Goal: Task Accomplishment & Management: Manage account settings

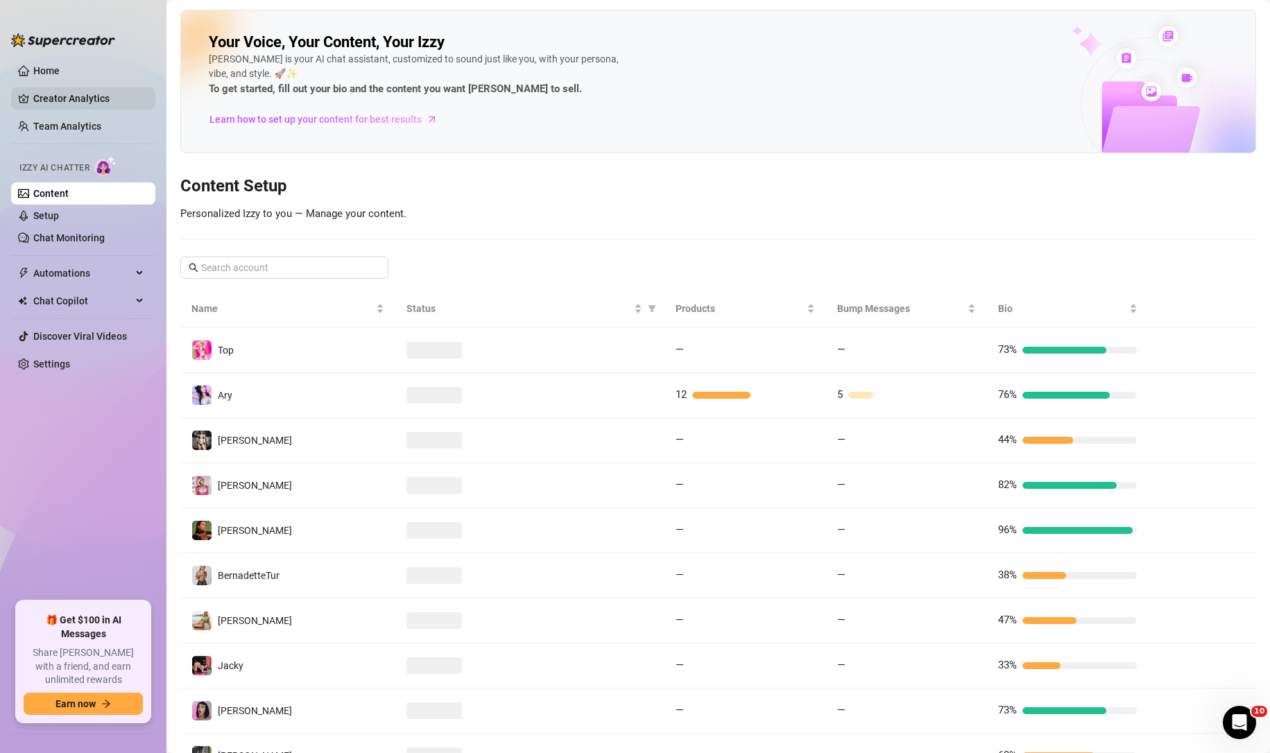
click at [71, 98] on link "Creator Analytics" at bounding box center [88, 98] width 111 height 22
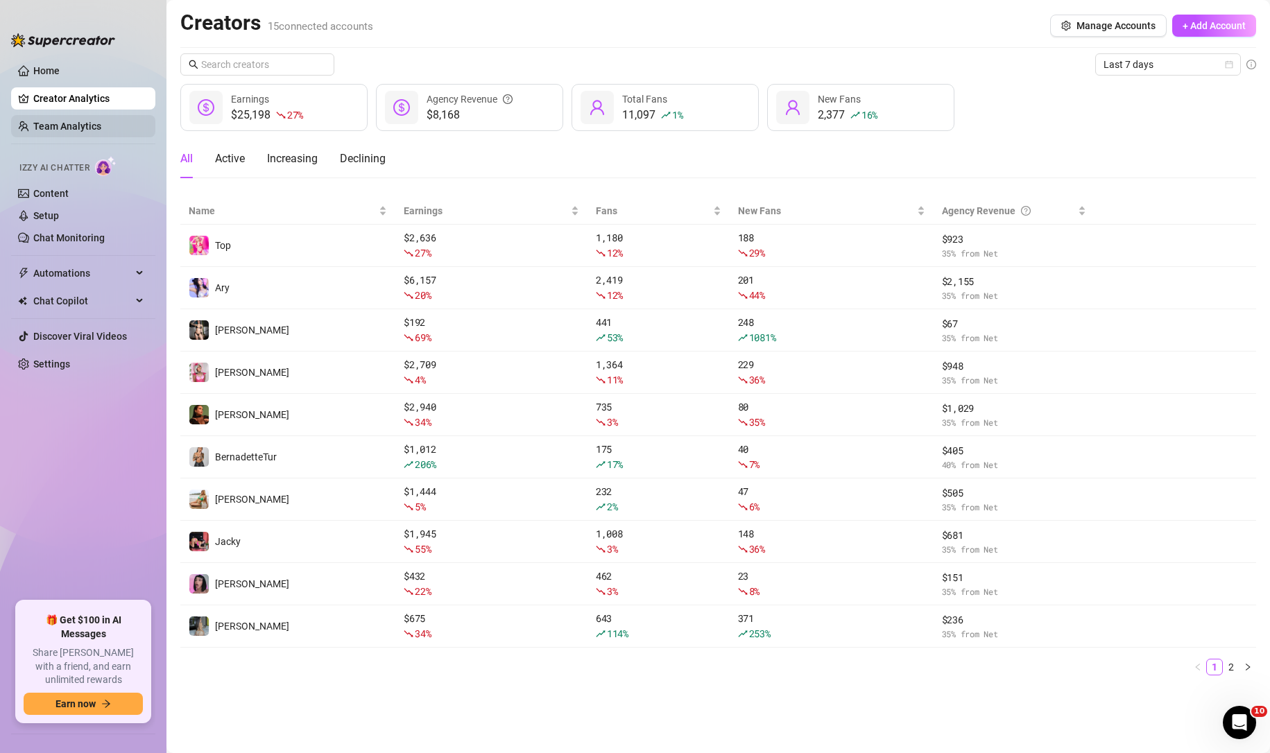
click at [87, 121] on link "Team Analytics" at bounding box center [67, 126] width 68 height 11
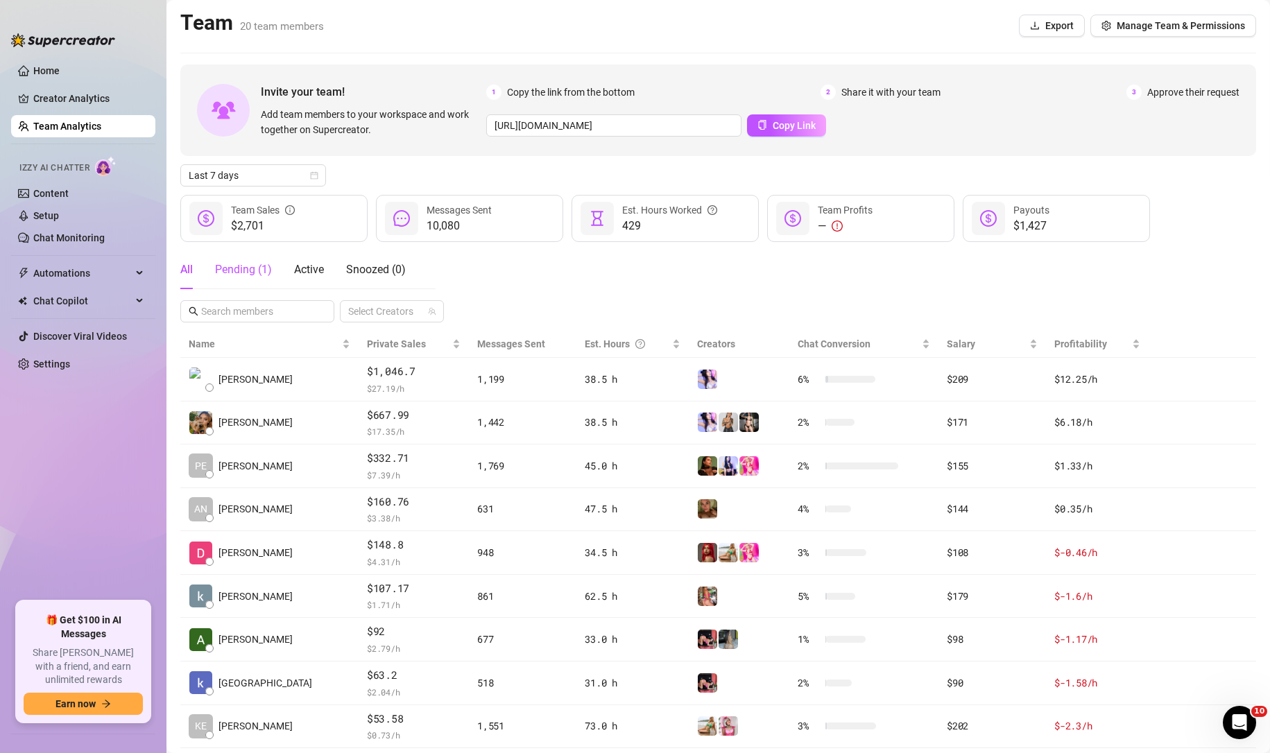
click at [248, 264] on div "Pending ( 1 )" at bounding box center [243, 269] width 57 height 17
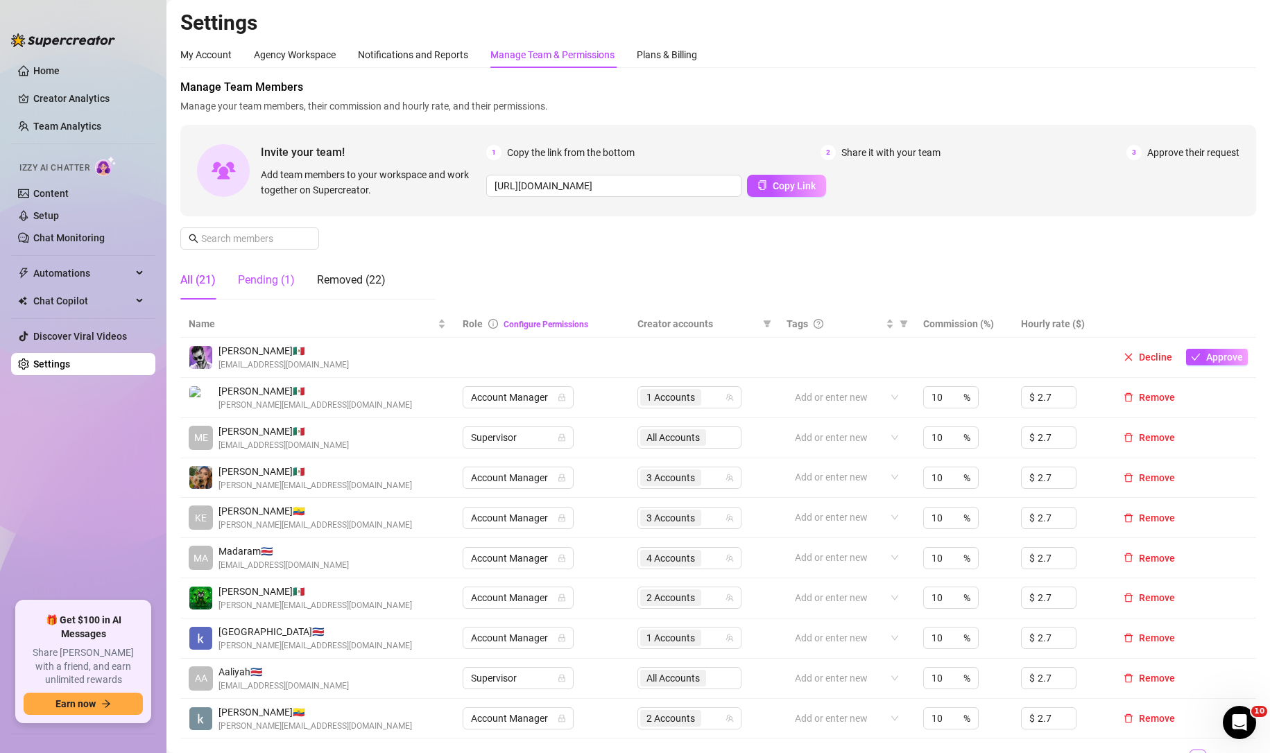
click at [271, 272] on div "Pending (1)" at bounding box center [266, 280] width 57 height 17
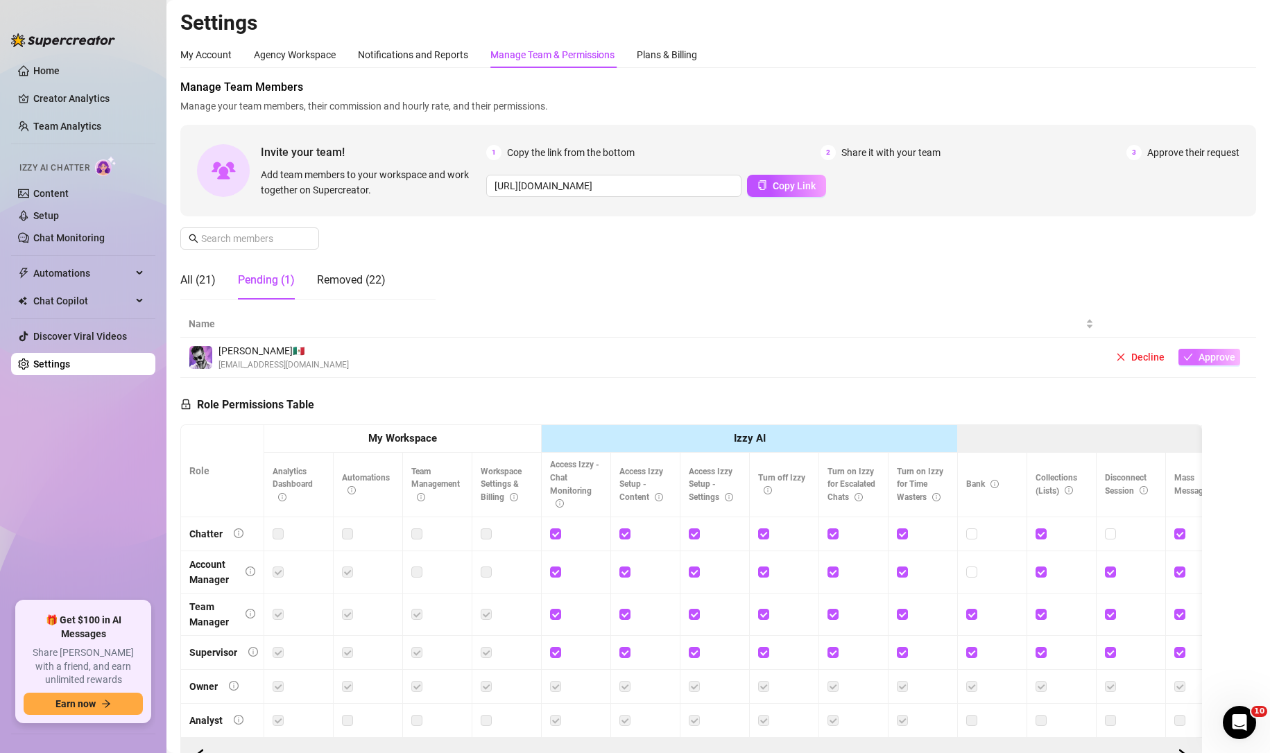
click at [1204, 358] on span "Approve" at bounding box center [1216, 357] width 37 height 11
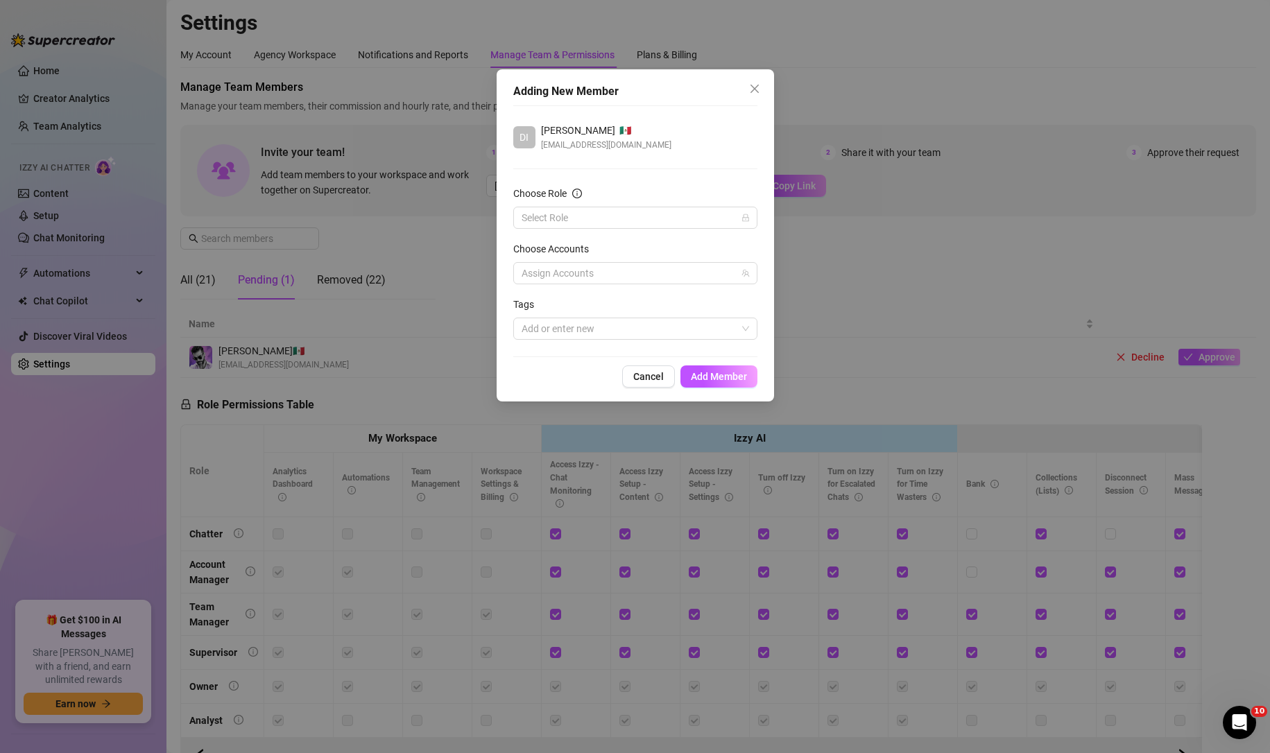
click at [655, 231] on form "Choose Role Select Role Choose Accounts Assign Accounts Tags Add or enter new" at bounding box center [635, 263] width 244 height 154
click at [682, 218] on input "Choose Role" at bounding box center [628, 217] width 215 height 21
click at [624, 329] on div "Owner" at bounding box center [635, 334] width 222 height 15
click at [624, 329] on div at bounding box center [628, 328] width 224 height 19
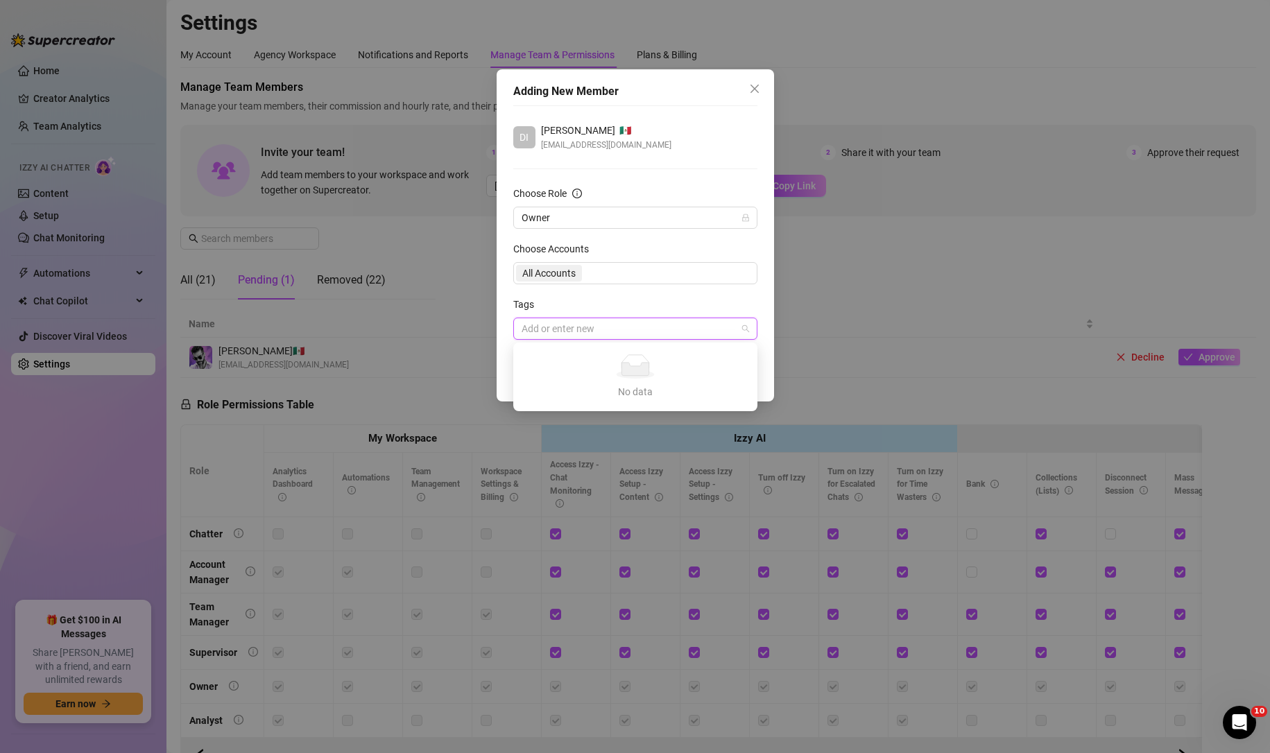
click at [717, 303] on div "Tags" at bounding box center [635, 307] width 244 height 21
click at [718, 376] on span "Add Member" at bounding box center [719, 376] width 56 height 11
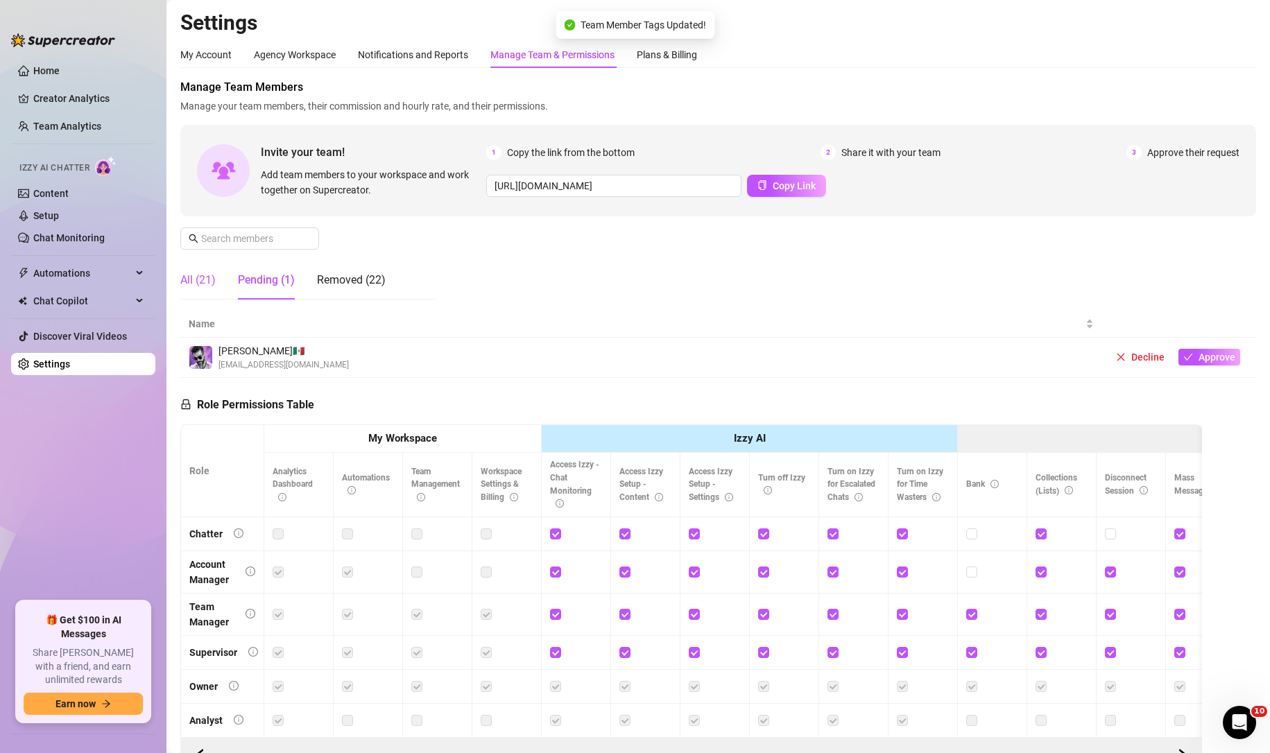
click at [202, 274] on div "All (21)" at bounding box center [197, 280] width 35 height 17
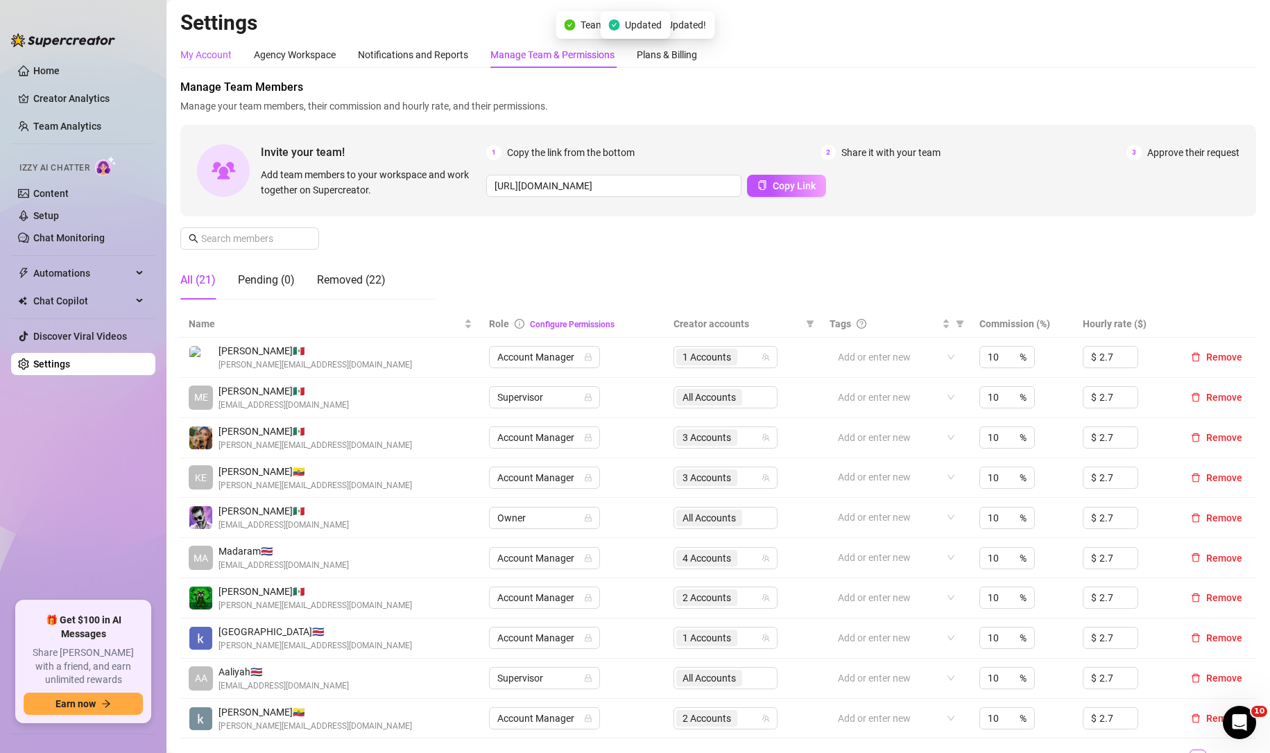
click at [213, 53] on div "My Account" at bounding box center [205, 54] width 51 height 15
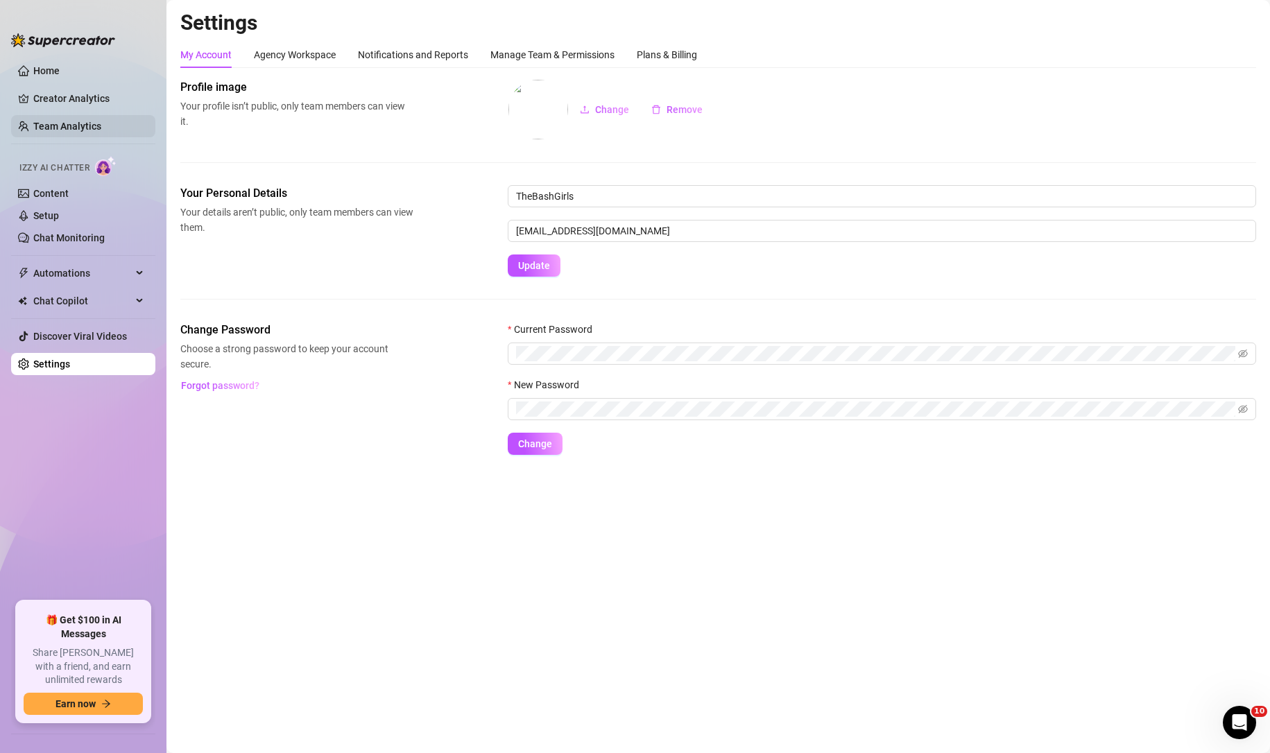
click at [76, 126] on link "Team Analytics" at bounding box center [67, 126] width 68 height 11
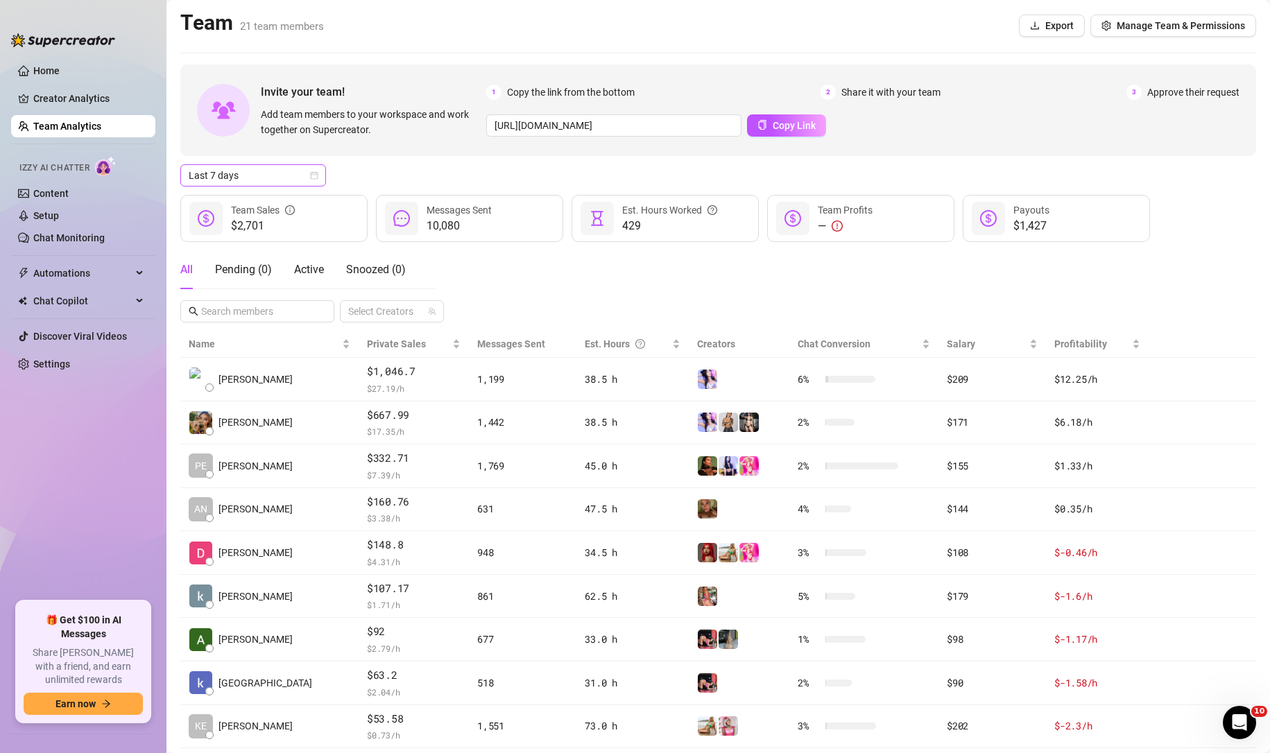
click at [256, 173] on span "Last 7 days" at bounding box center [253, 175] width 129 height 21
click at [256, 293] on div "Custom date" at bounding box center [252, 291] width 123 height 15
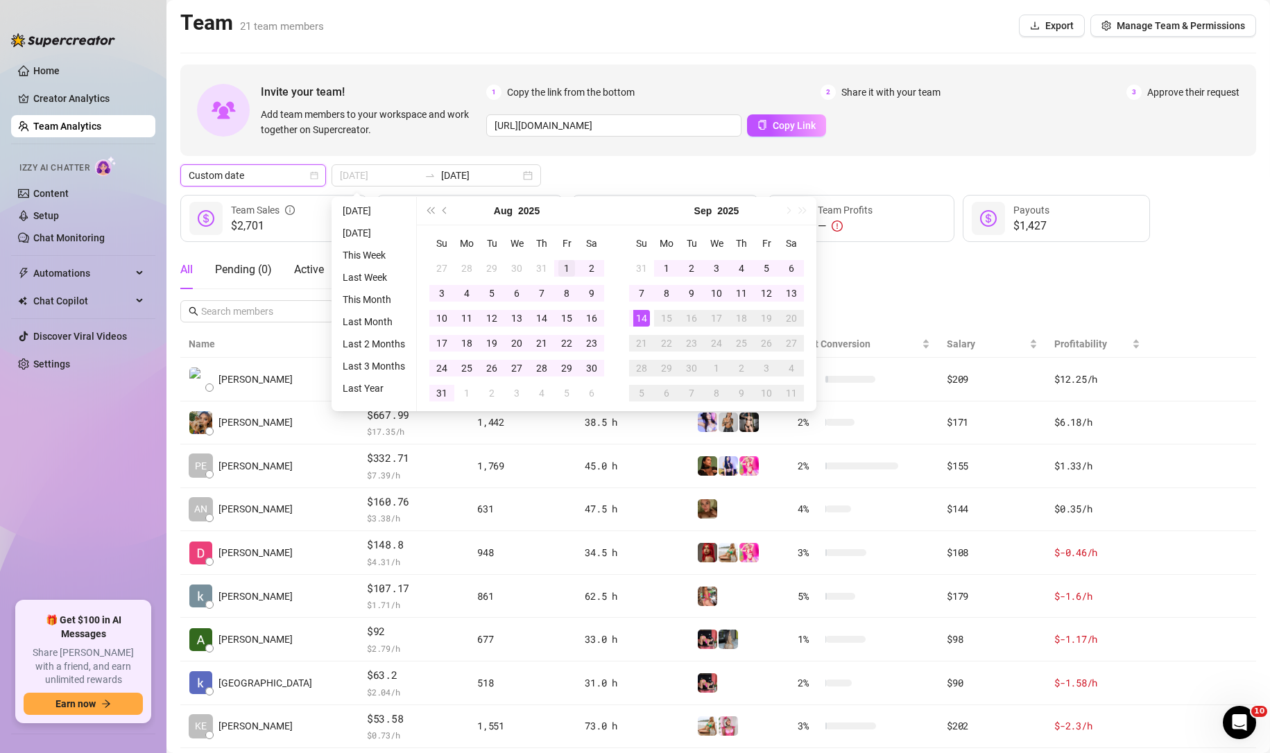
type input "2025-08-01"
click at [564, 266] on div "1" at bounding box center [566, 268] width 17 height 17
type input "2025-08-31"
click at [440, 393] on div "31" at bounding box center [441, 393] width 17 height 17
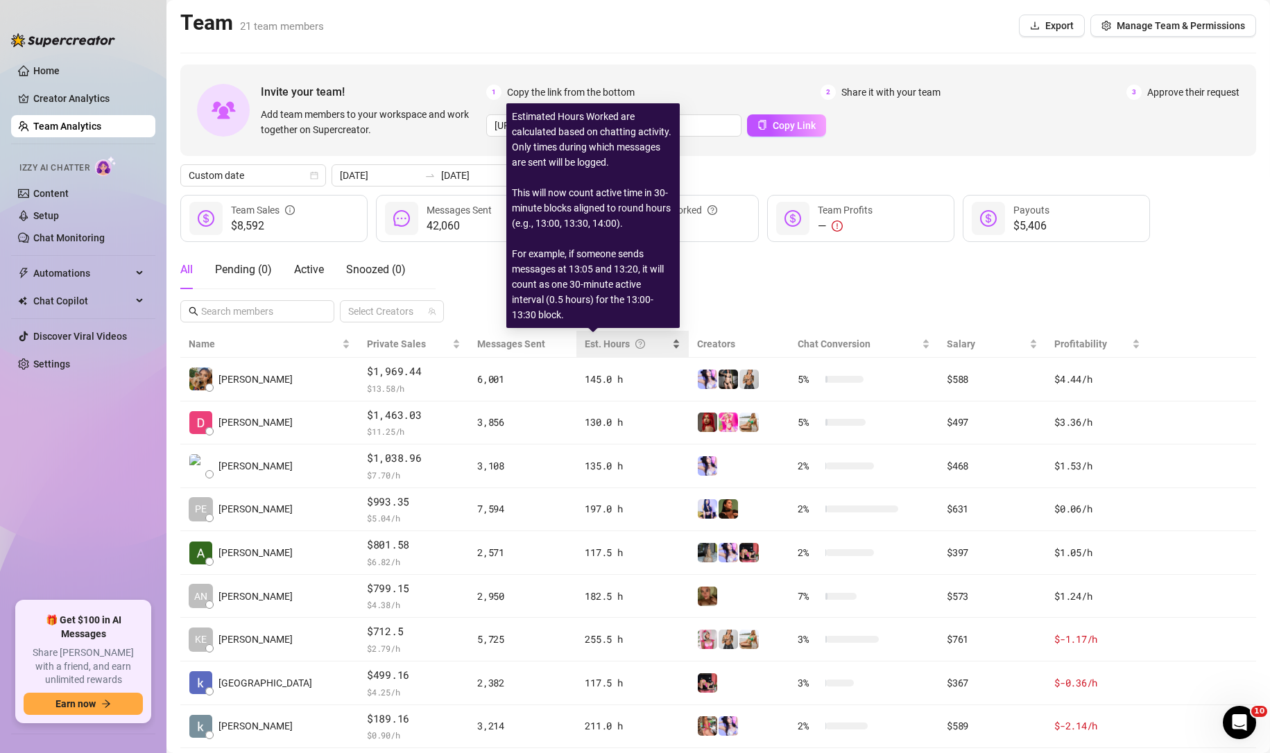
click at [585, 338] on div "Est. Hours" at bounding box center [627, 343] width 85 height 15
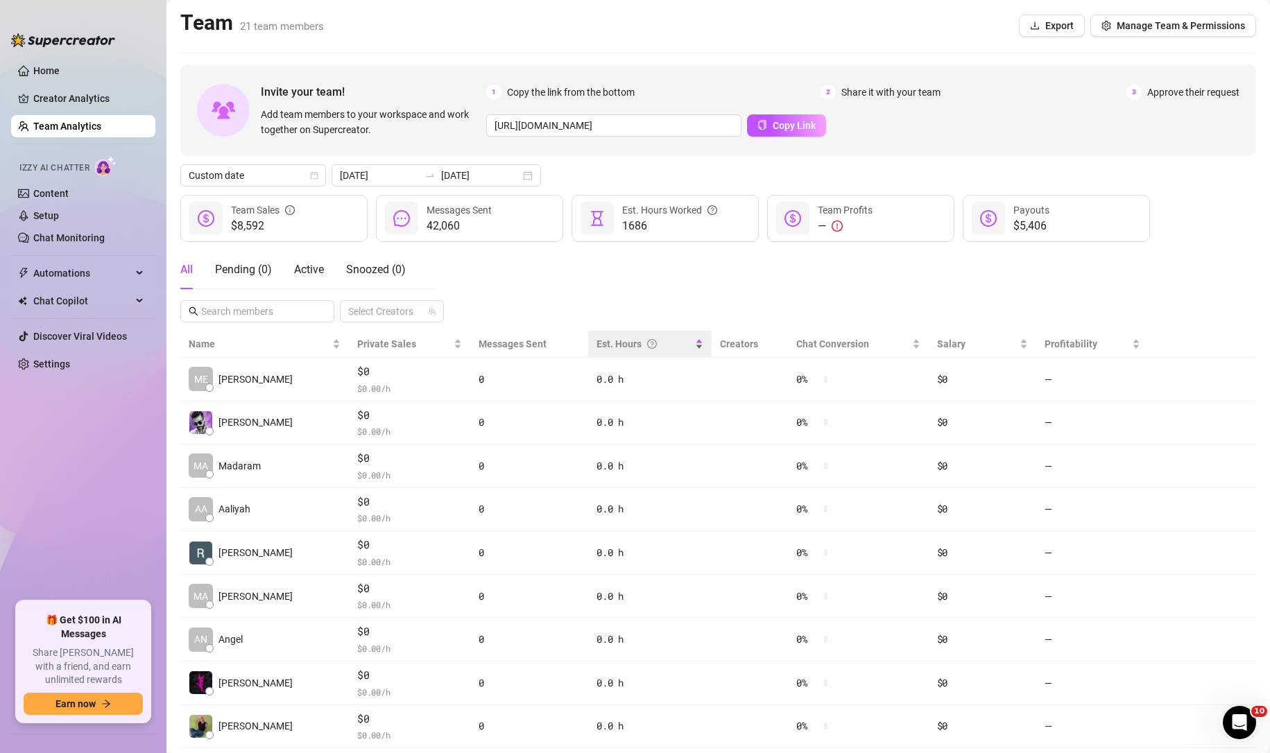
click at [596, 338] on div "Est. Hours" at bounding box center [649, 343] width 106 height 15
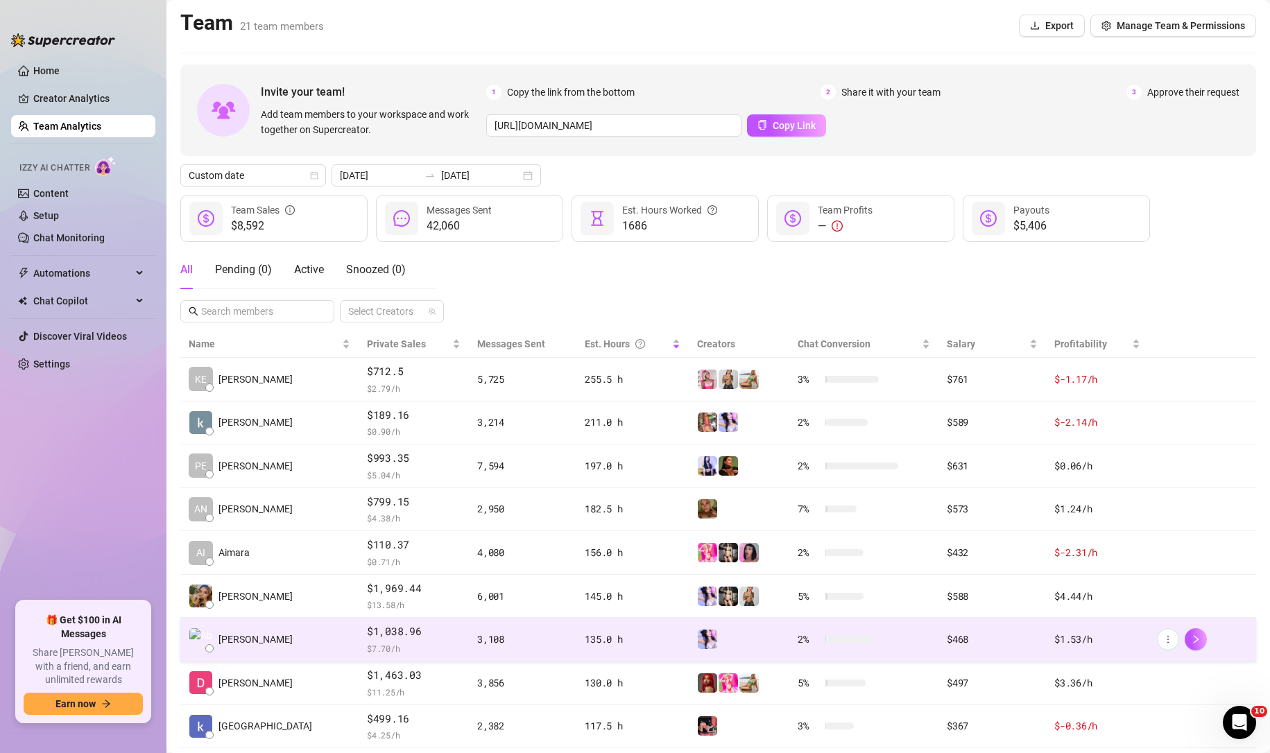
scroll to position [119, 0]
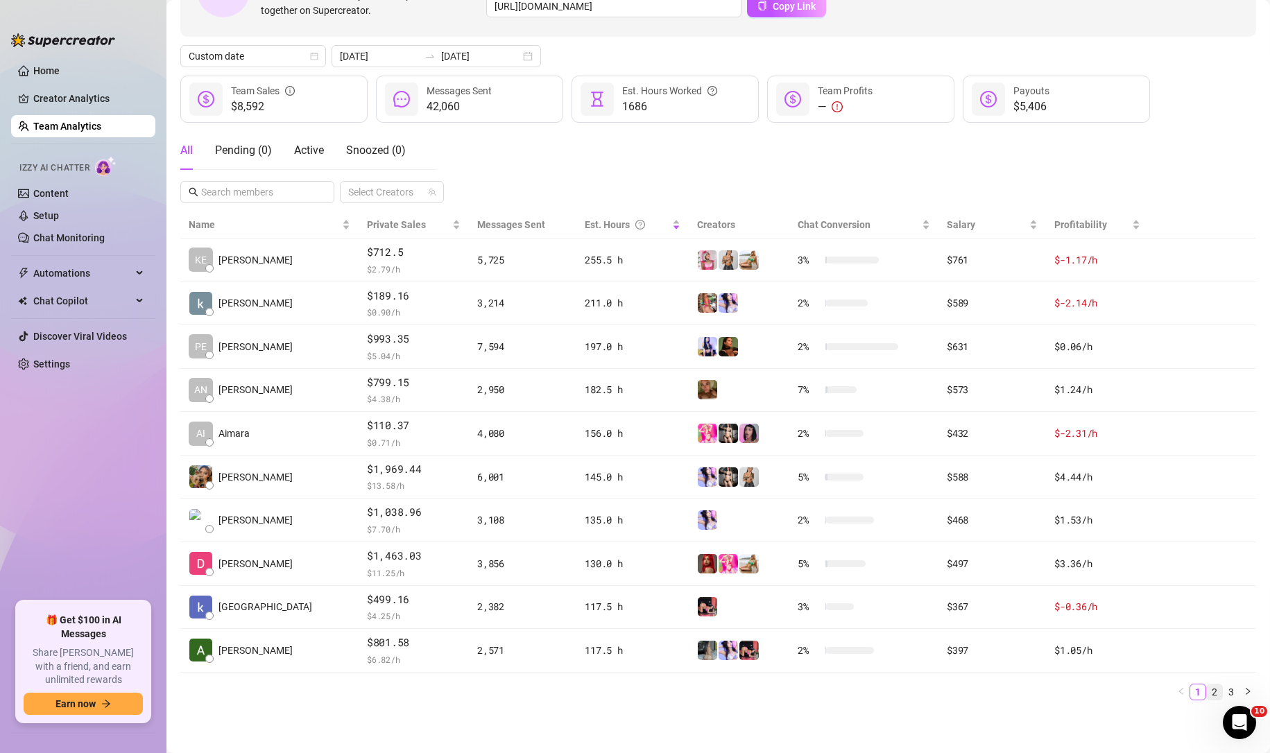
click at [1207, 688] on link "2" at bounding box center [1214, 691] width 15 height 15
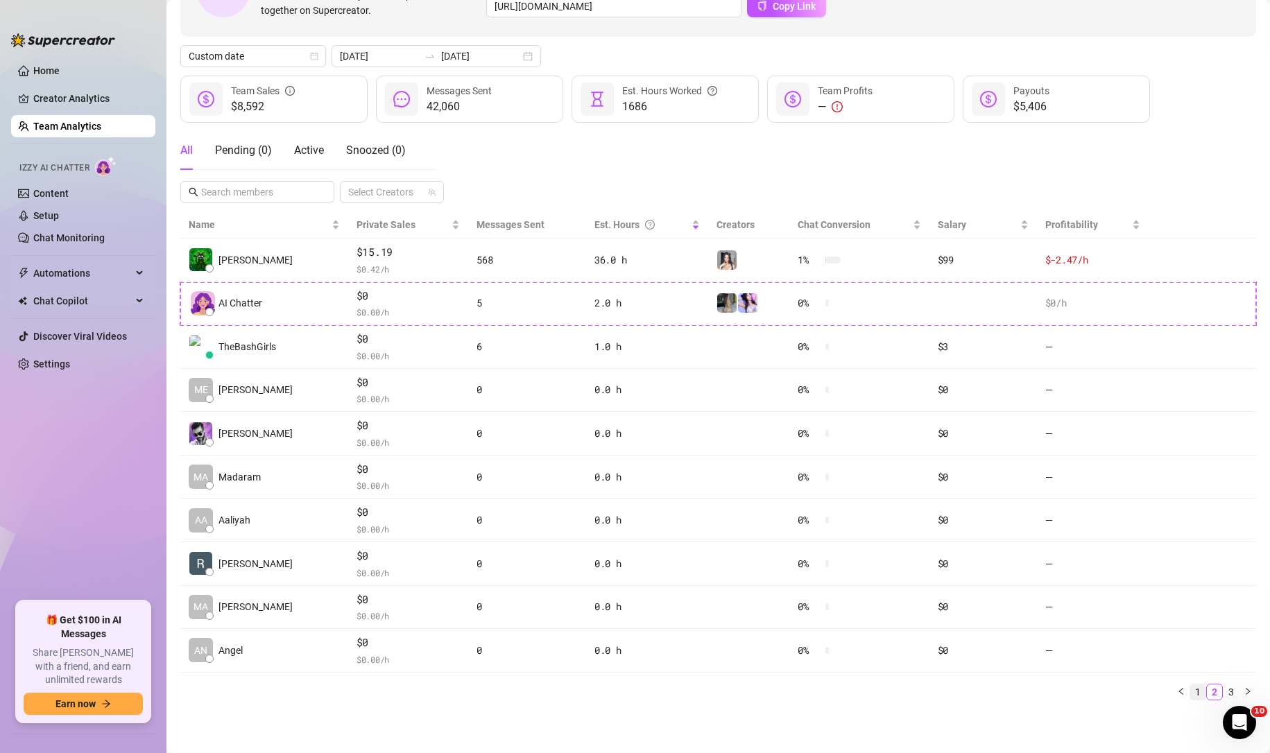
click at [1190, 693] on link "1" at bounding box center [1197, 691] width 15 height 15
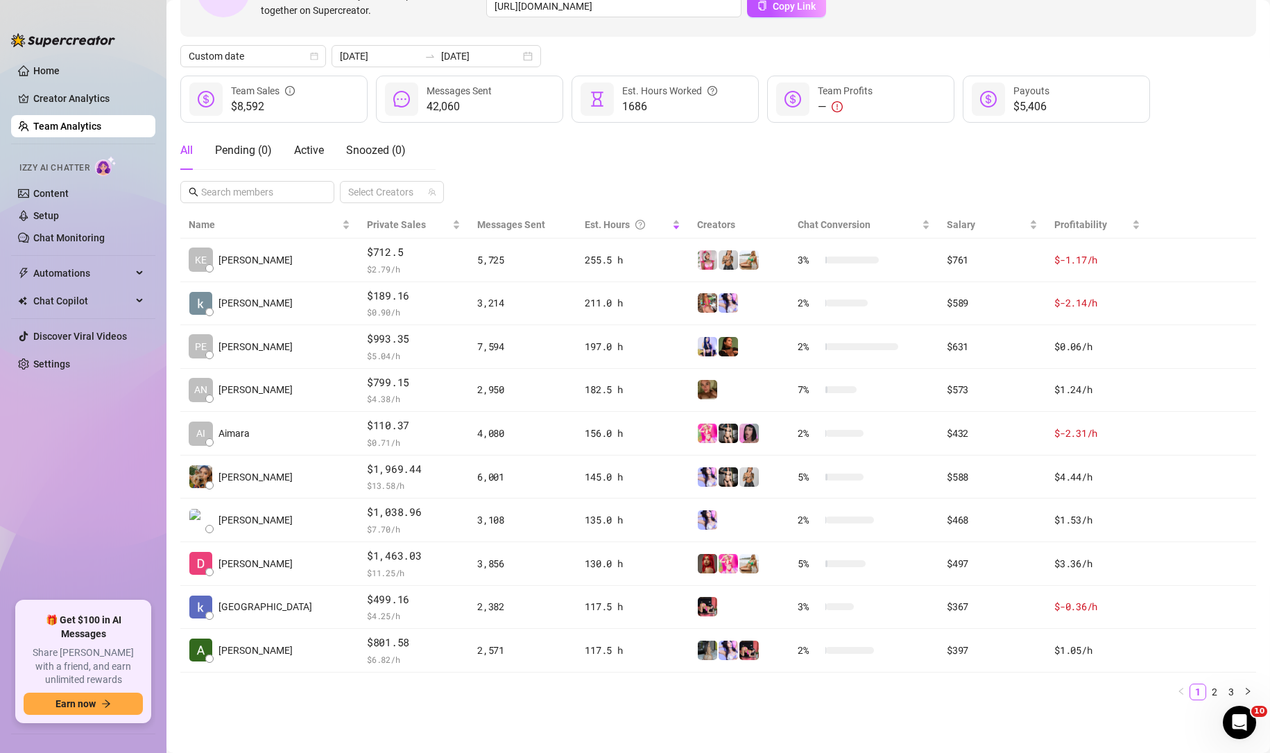
click at [1208, 146] on div "All Pending ( 0 ) Active Snoozed ( 0 ) Select Creators" at bounding box center [717, 167] width 1075 height 72
click at [1207, 689] on link "2" at bounding box center [1214, 691] width 15 height 15
